Goal: Communication & Community: Ask a question

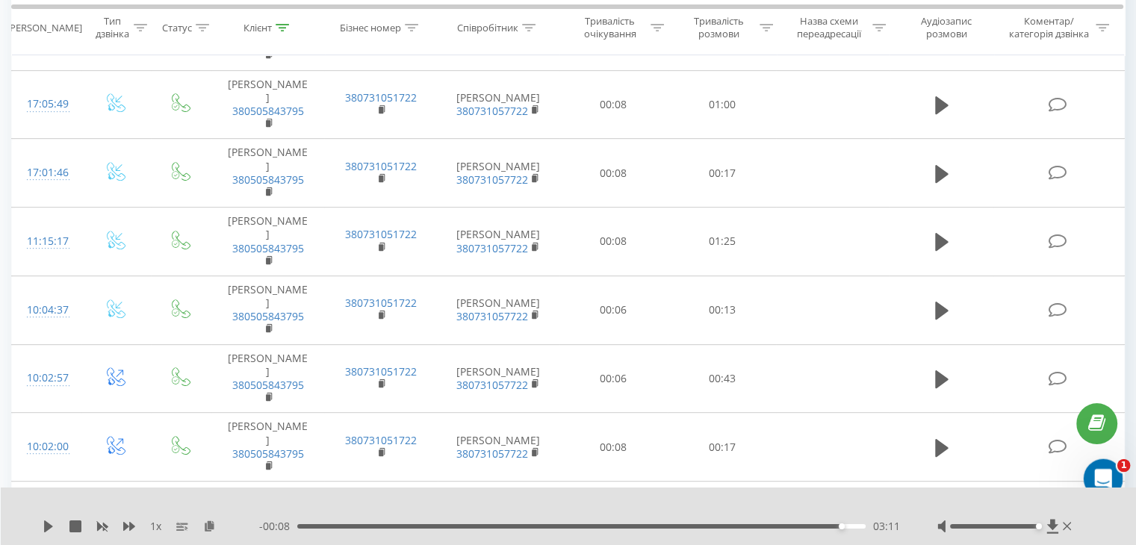
click at [1094, 474] on icon "Відкрити програму для спілкування Intercom" at bounding box center [1101, 477] width 25 height 25
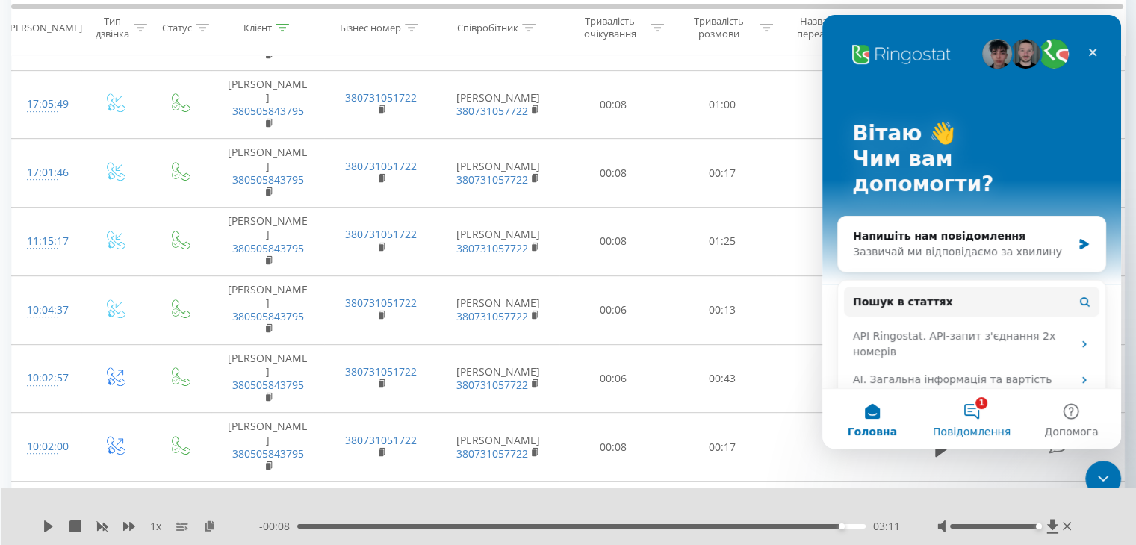
click at [972, 416] on button "1 Повідомлення" at bounding box center [971, 419] width 99 height 60
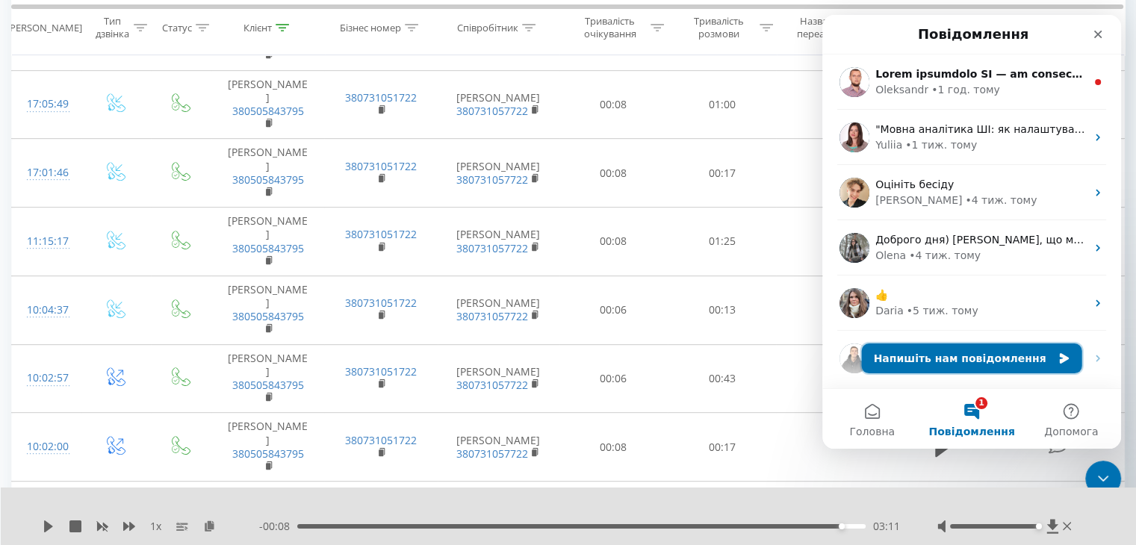
click at [918, 354] on button "Напишіть нам повідомлення" at bounding box center [972, 359] width 220 height 30
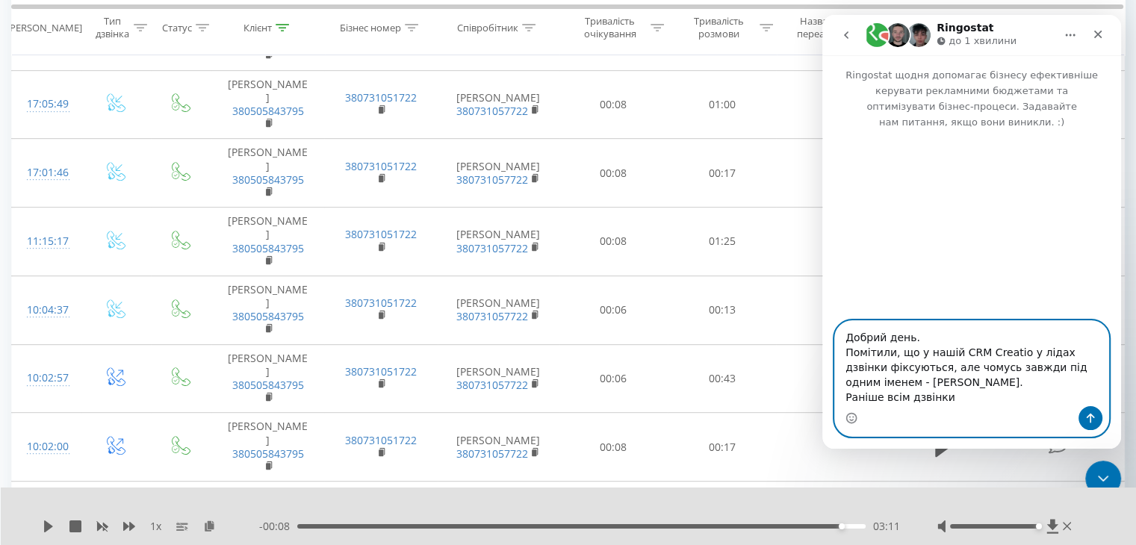
click at [899, 397] on textarea "Добрий день. Помітили, що у нашій CRM Creatio у лідах дзвінки фіксуються, але ч…" at bounding box center [971, 363] width 273 height 85
click at [939, 400] on textarea "Добрий день. Помітили, що у нашій CRM Creatio у лідах дзвінки фіксуються, але ч…" at bounding box center [971, 363] width 273 height 85
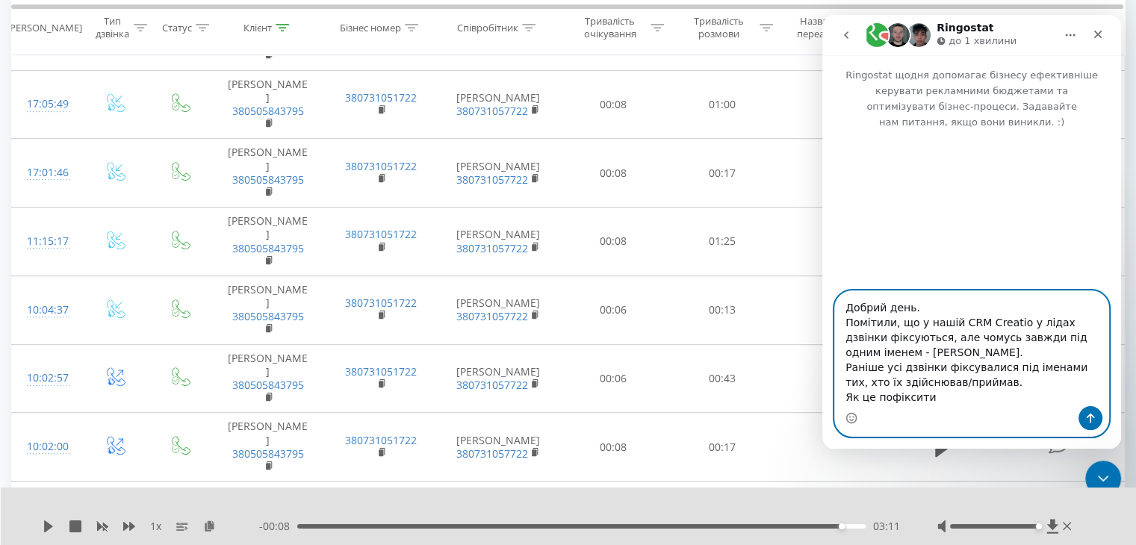
type textarea "Добрий день. Помітили, що у нашій CRM Creatio у лідах дзвінки фіксуються, але ч…"
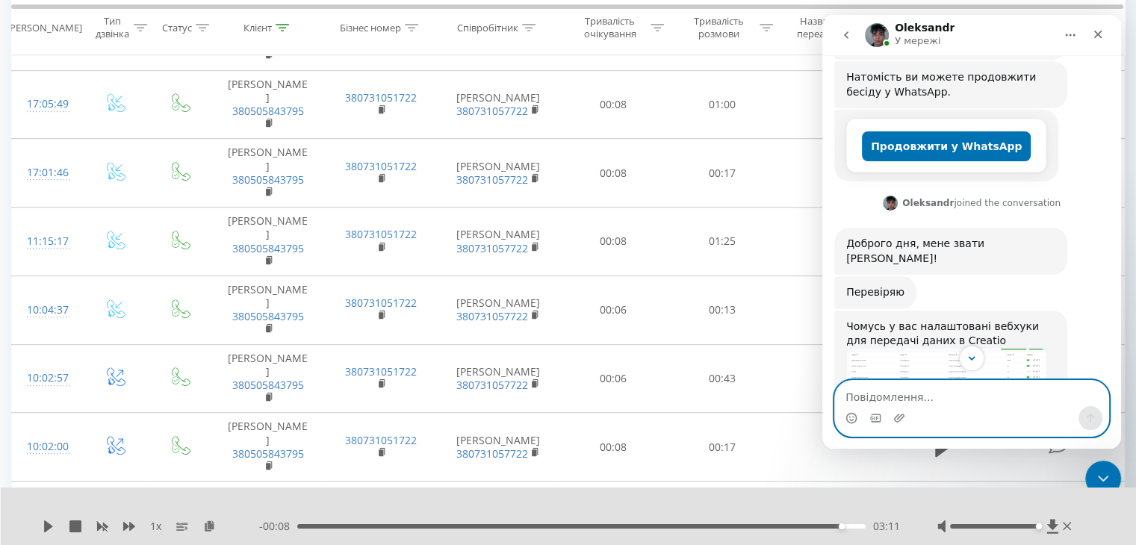
scroll to position [438, 0]
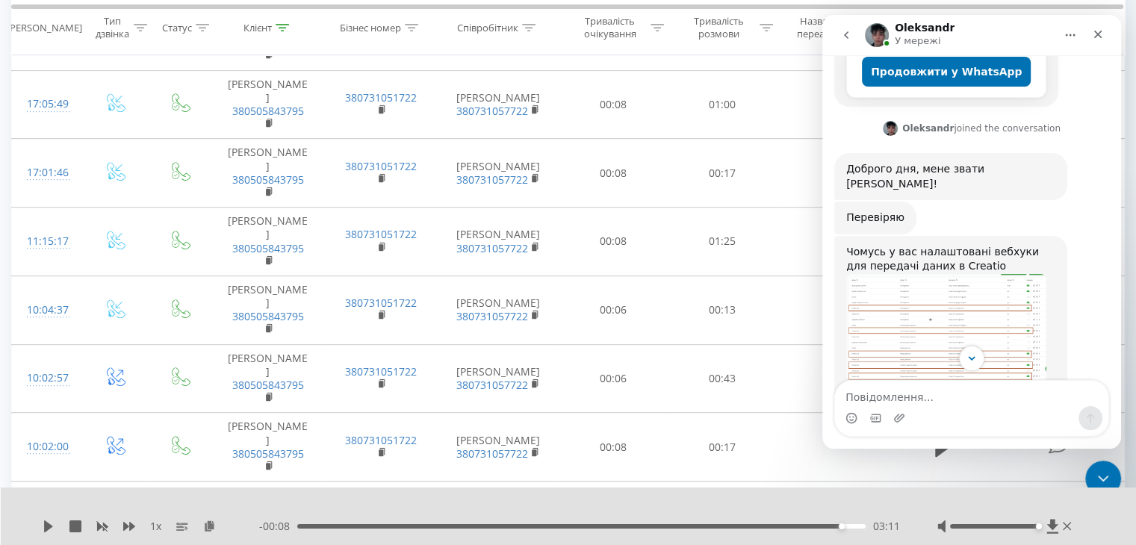
click at [885, 274] on img "Oleksandr каже…" at bounding box center [946, 328] width 200 height 108
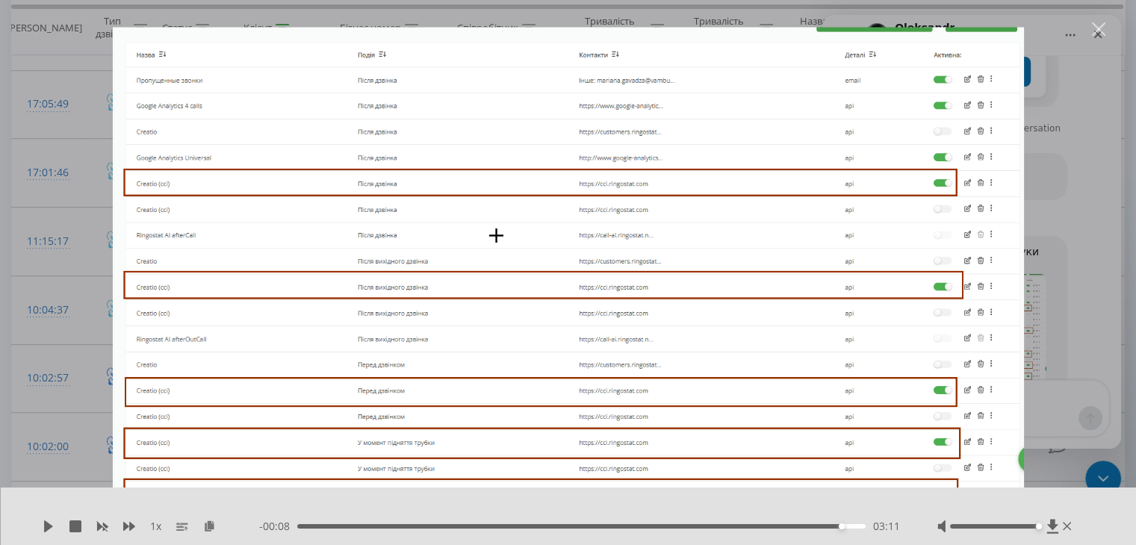
scroll to position [0, 0]
click at [1096, 30] on div "Закрити" at bounding box center [1099, 29] width 14 height 14
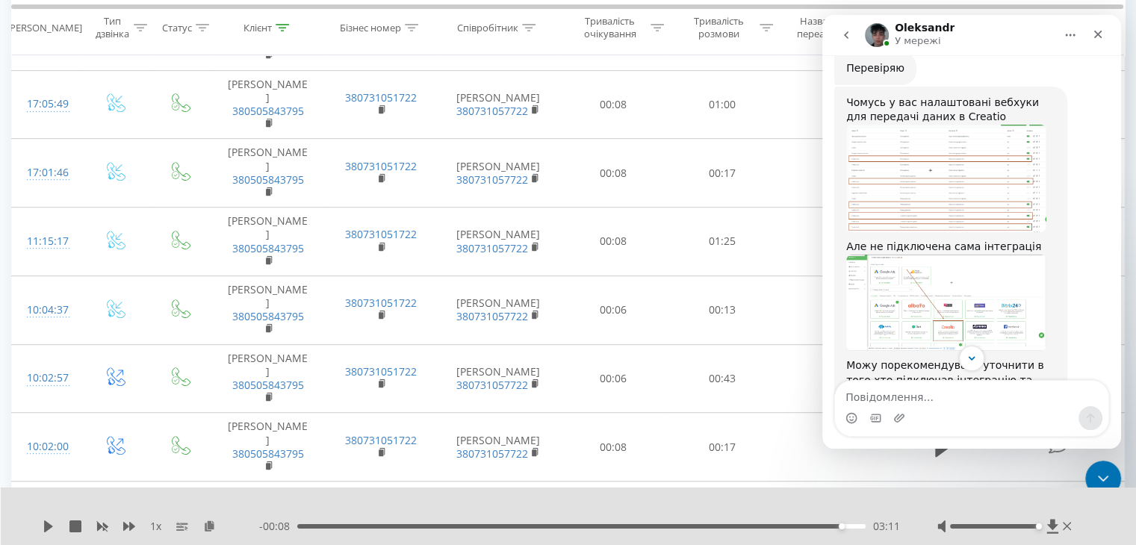
scroll to position [513, 0]
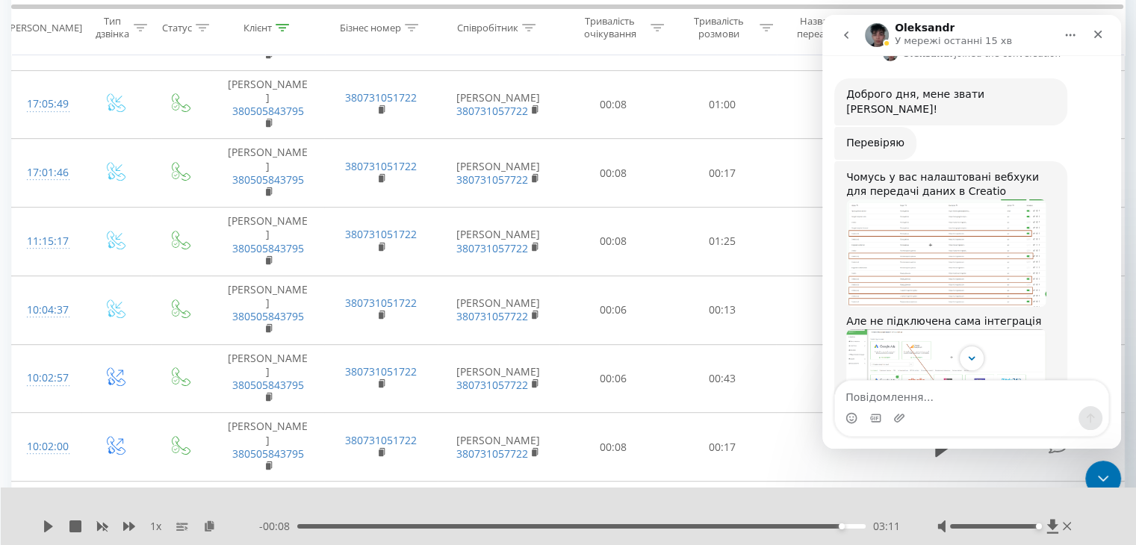
click at [910, 199] on img "Oleksandr каже…" at bounding box center [946, 253] width 200 height 108
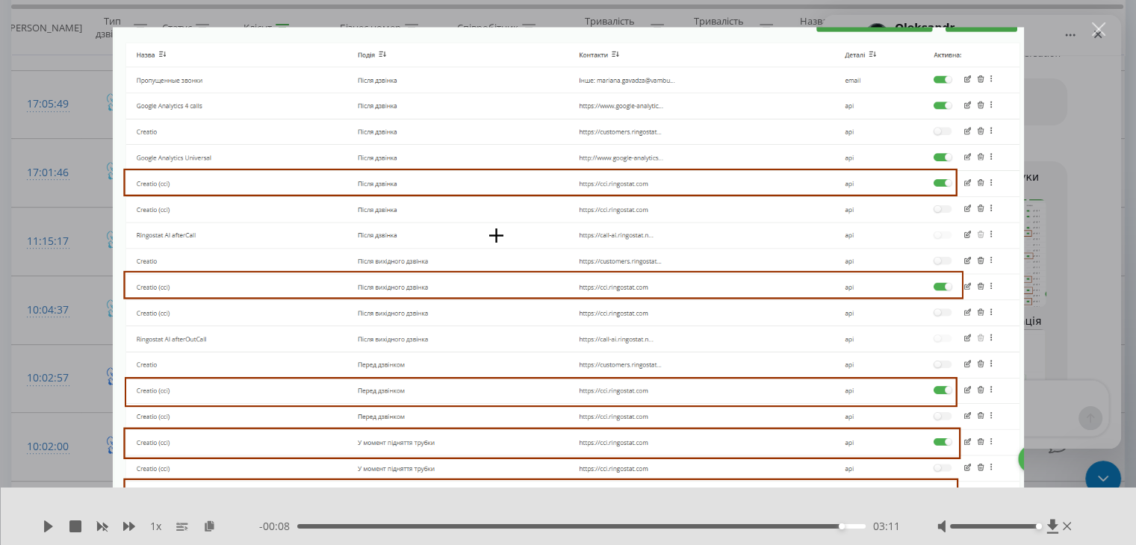
scroll to position [0, 0]
click at [1100, 25] on div "Закрити" at bounding box center [1099, 29] width 14 height 14
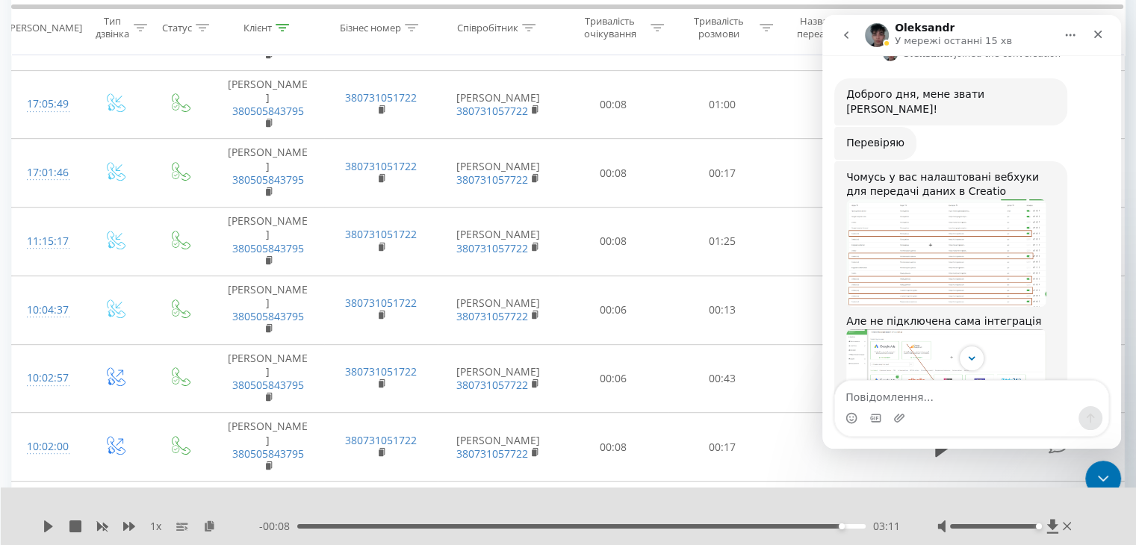
click at [939, 329] on img "Oleksandr каже…" at bounding box center [946, 377] width 200 height 96
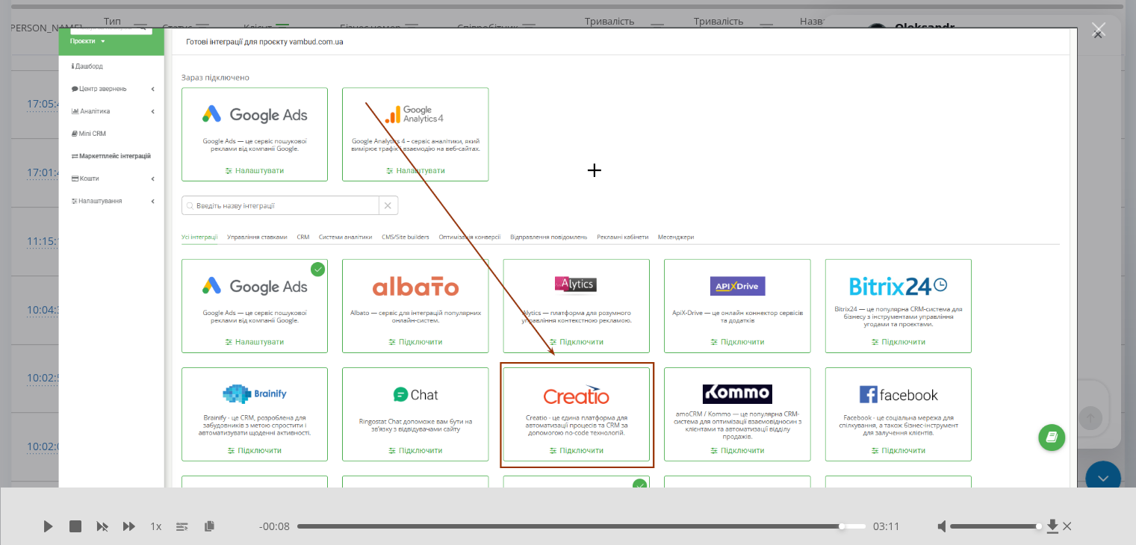
click at [1094, 24] on div "Закрити" at bounding box center [1099, 29] width 14 height 14
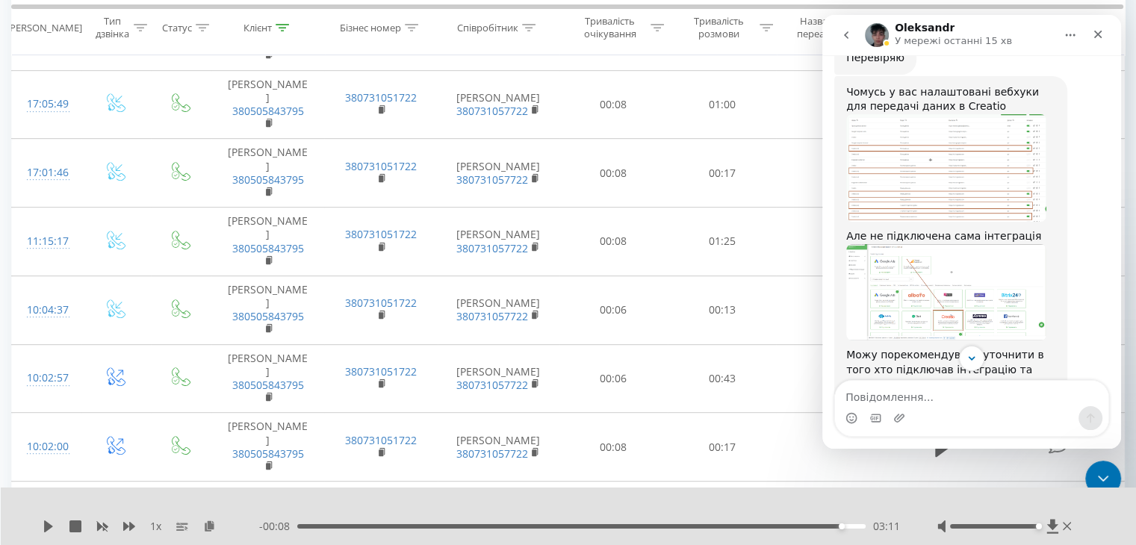
scroll to position [662, 0]
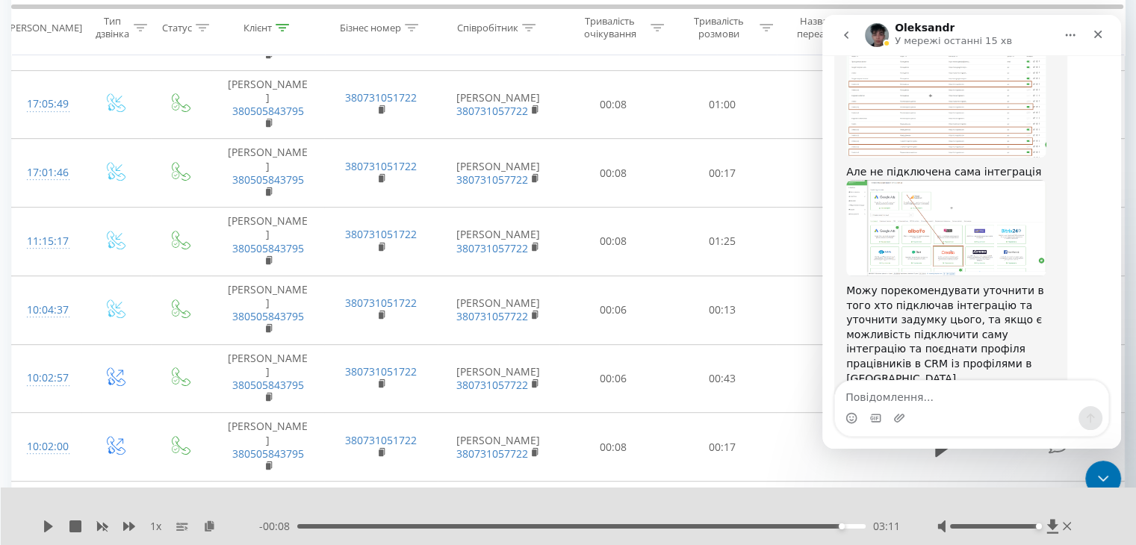
click at [929, 416] on link "цій статті" at bounding box center [941, 422] width 54 height 12
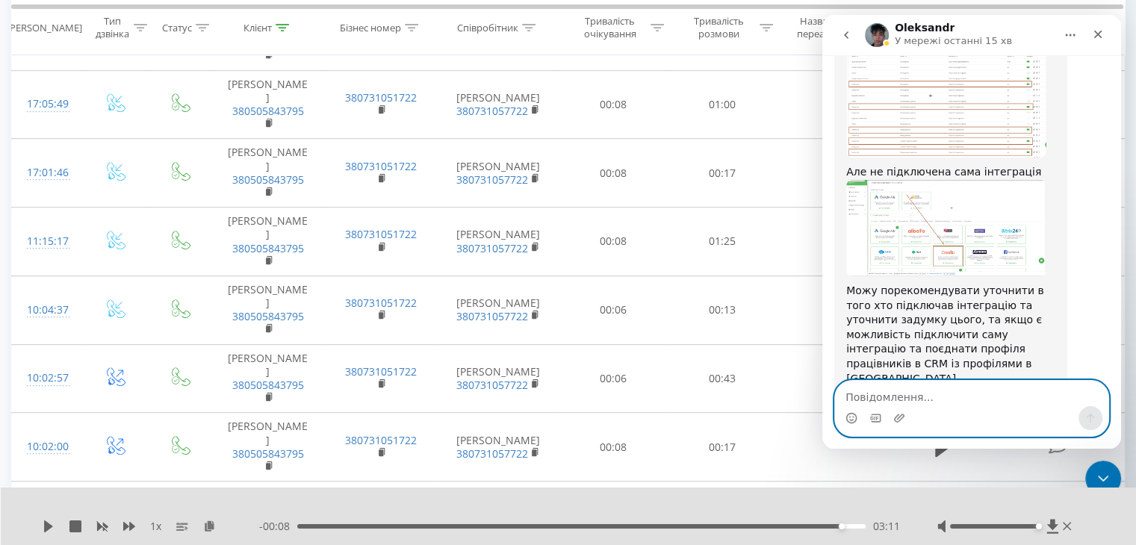
click at [858, 398] on textarea "Повідомлення..." at bounding box center [971, 393] width 273 height 25
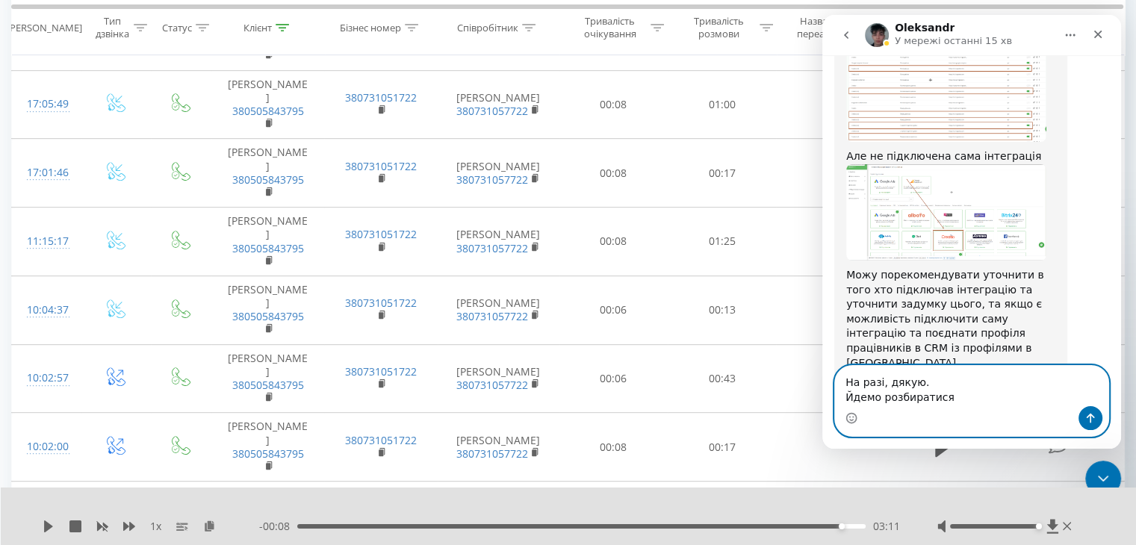
type textarea "На разі, дякую. Йдемо розбиратися."
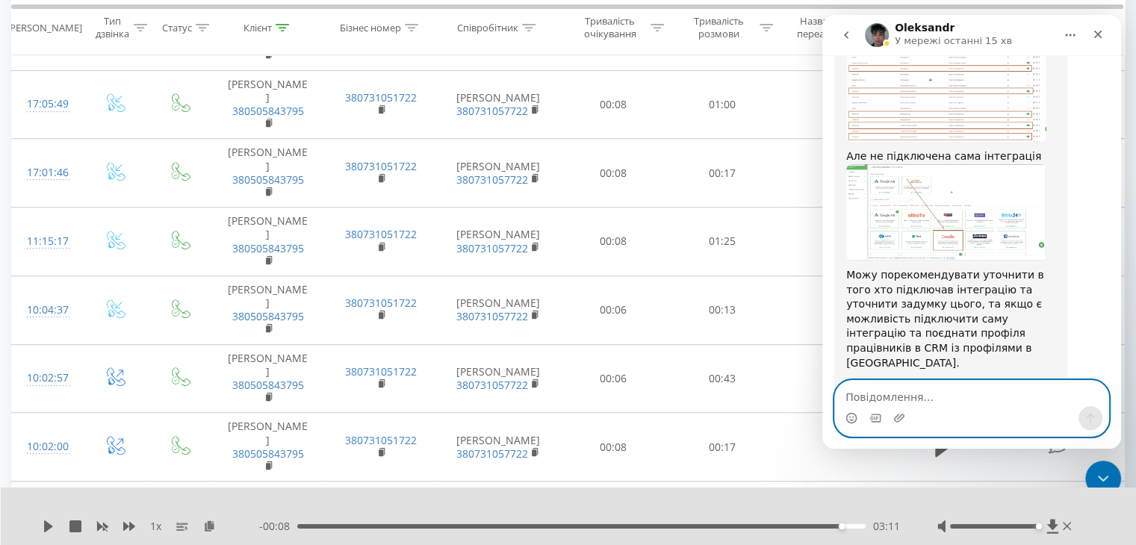
scroll to position [722, 0]
